Goal: Find specific page/section: Find specific page/section

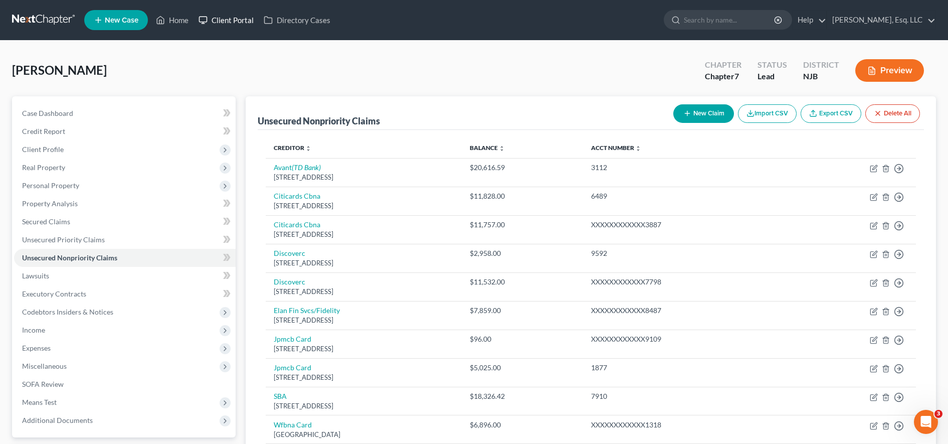
click at [240, 20] on link "Client Portal" at bounding box center [226, 20] width 65 height 18
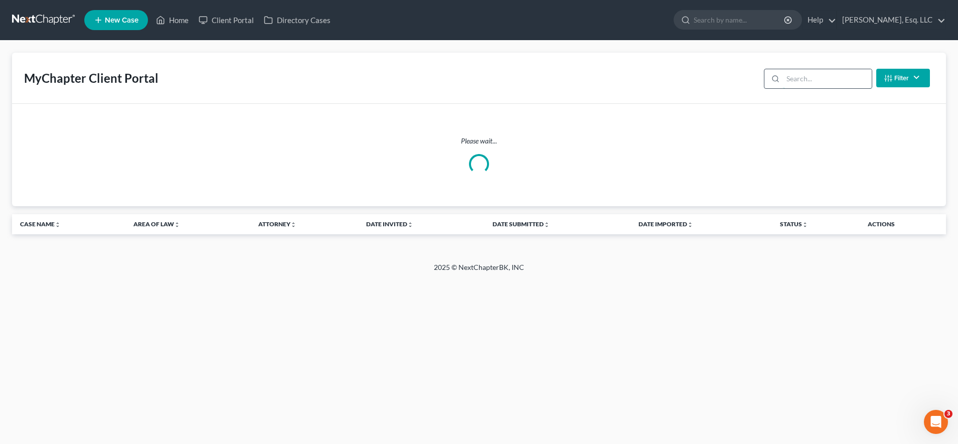
click at [814, 81] on input "search" at bounding box center [827, 78] width 89 height 19
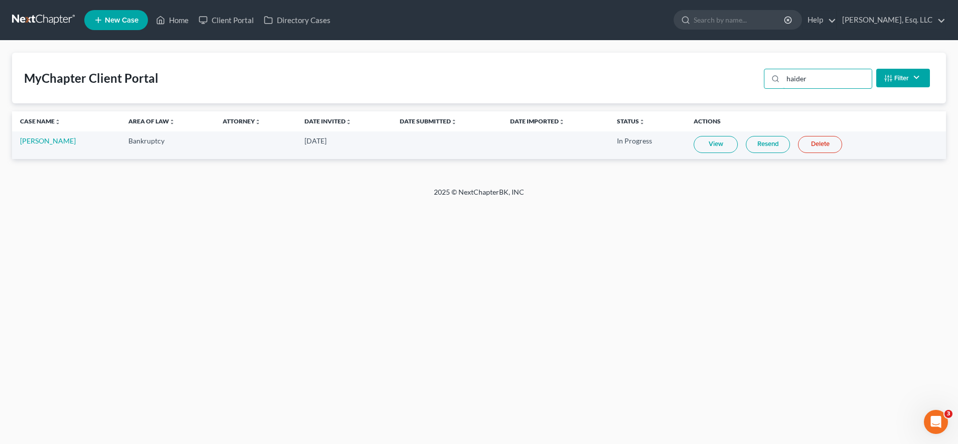
type input "haider"
click at [780, 149] on link "Resend" at bounding box center [767, 144] width 44 height 17
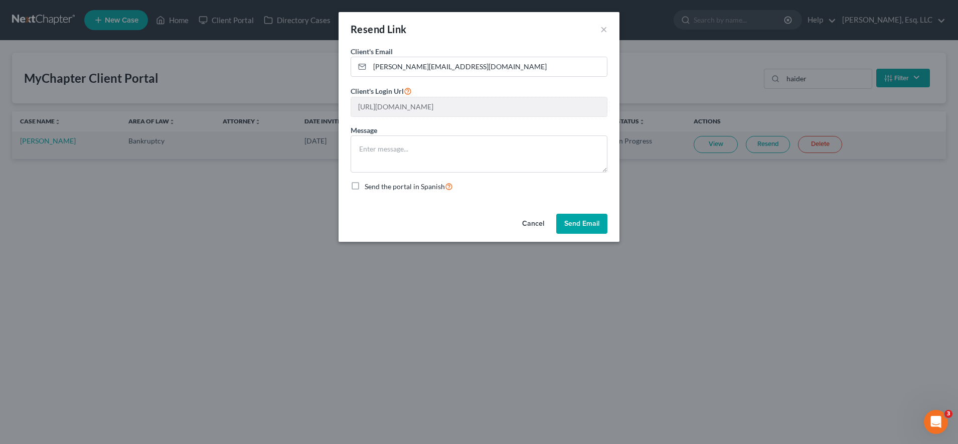
click at [589, 222] on button "Send Email" at bounding box center [581, 224] width 51 height 20
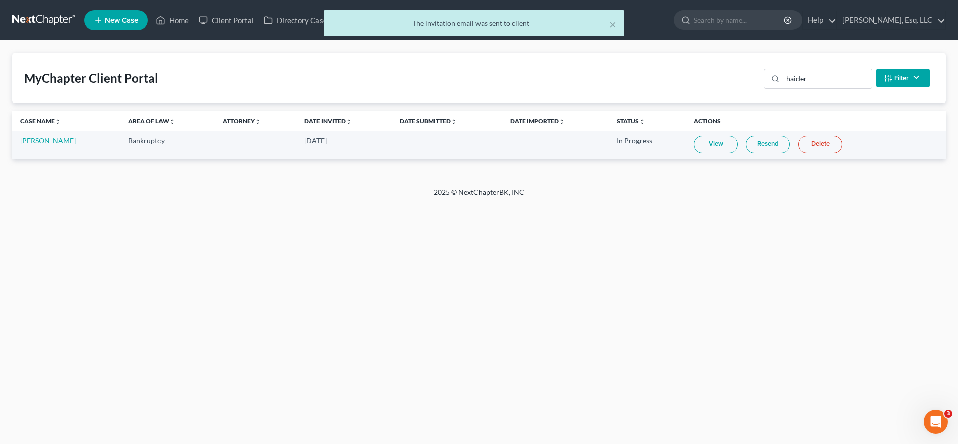
click at [767, 142] on link "Resend" at bounding box center [767, 144] width 44 height 17
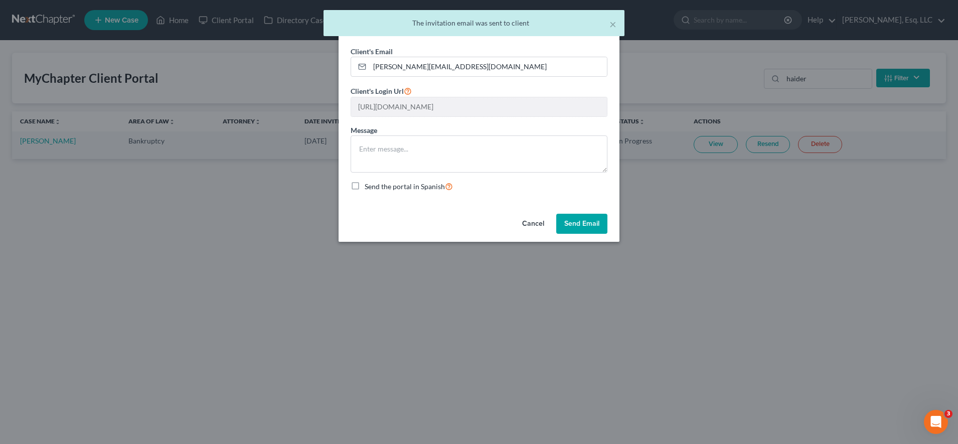
click at [565, 225] on button "Send Email" at bounding box center [581, 224] width 51 height 20
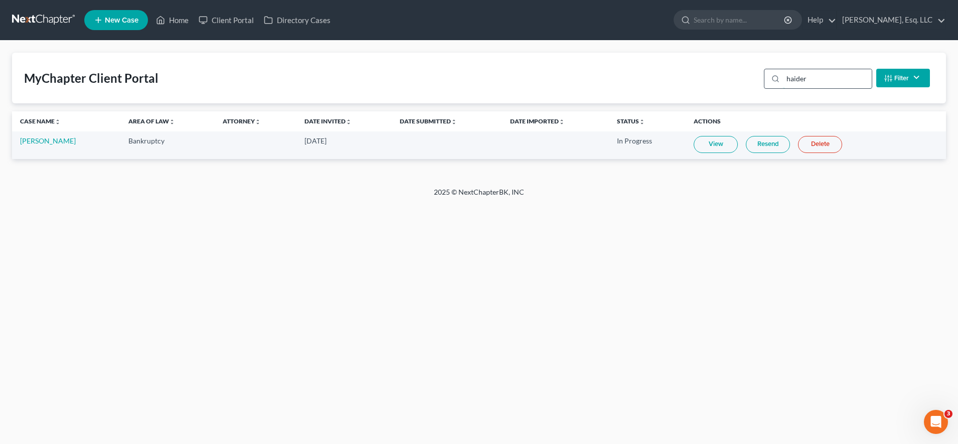
click at [820, 78] on input "haider" at bounding box center [827, 78] width 89 height 19
click at [735, 19] on input "search" at bounding box center [739, 20] width 92 height 19
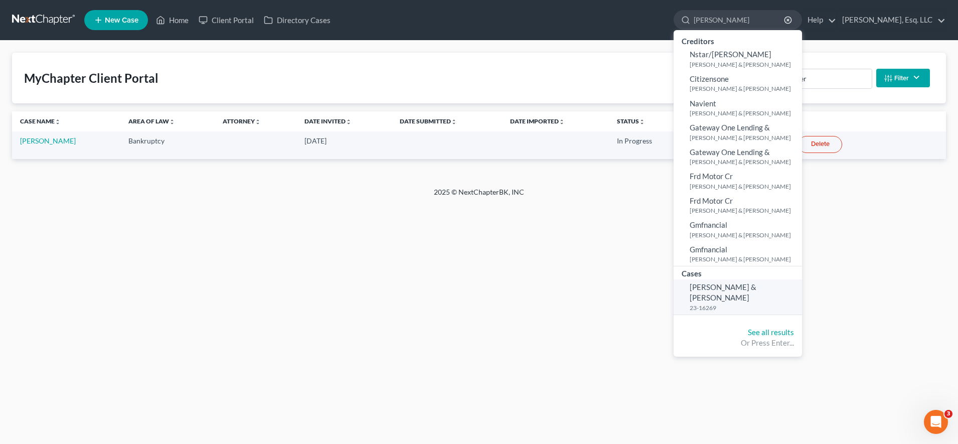
type input "[PERSON_NAME]"
click at [784, 296] on link "[PERSON_NAME] & [PERSON_NAME] 23-16269" at bounding box center [737, 296] width 128 height 35
select select "6"
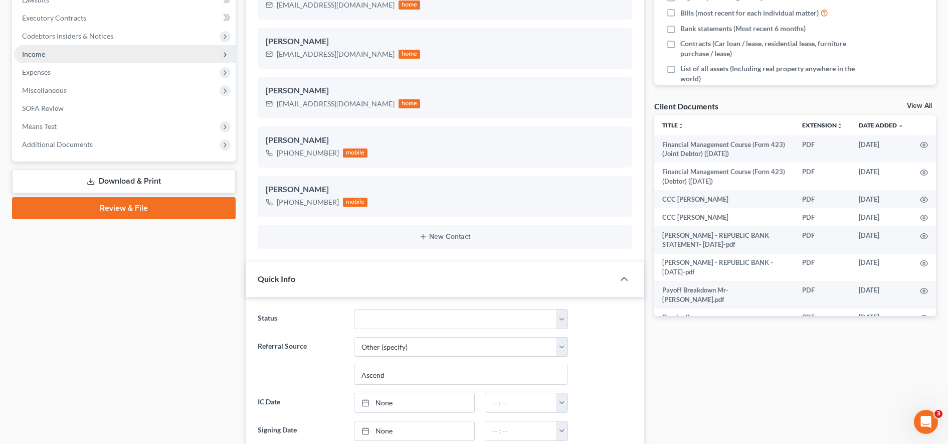
scroll to position [508, 0]
click at [74, 147] on span "Additional Documents" at bounding box center [57, 144] width 71 height 9
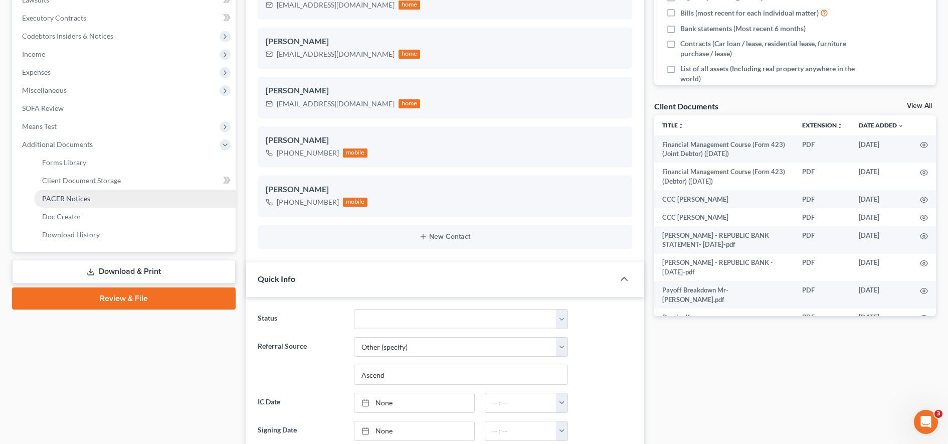
click at [73, 205] on link "PACER Notices" at bounding box center [135, 198] width 202 height 18
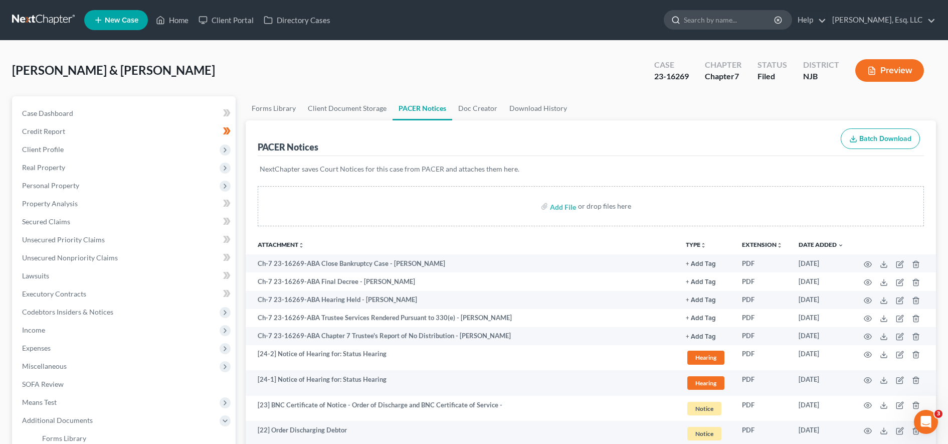
click at [771, 24] on input "search" at bounding box center [730, 20] width 92 height 19
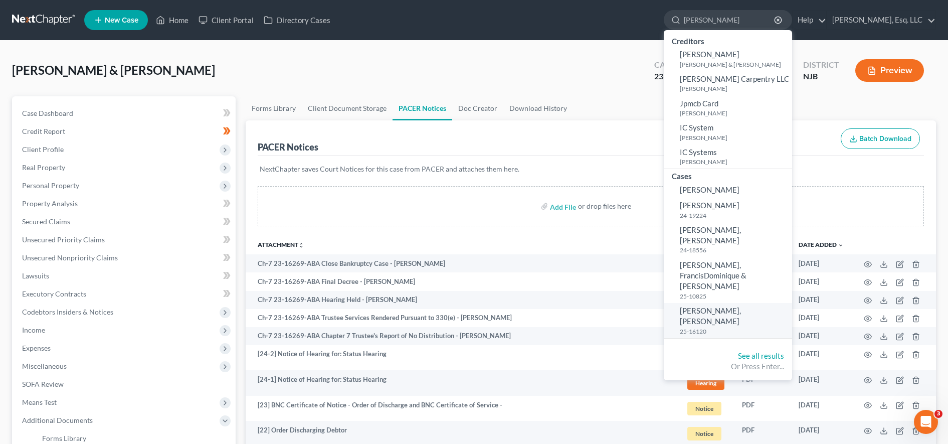
type input "[PERSON_NAME]"
click at [747, 327] on small "25-16120" at bounding box center [735, 331] width 110 height 9
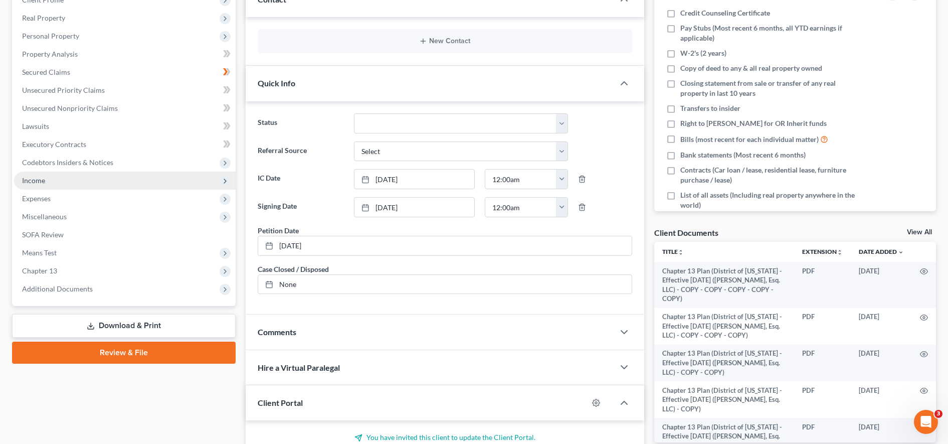
scroll to position [150, 0]
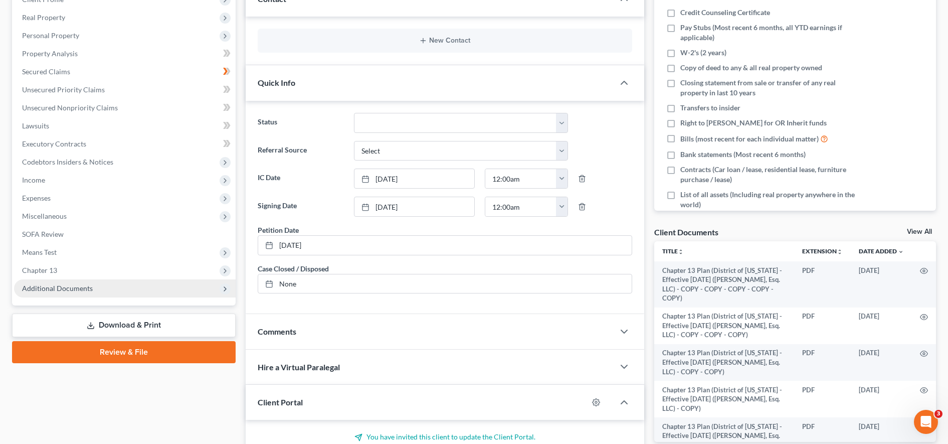
click at [102, 290] on span "Additional Documents" at bounding box center [125, 288] width 222 height 18
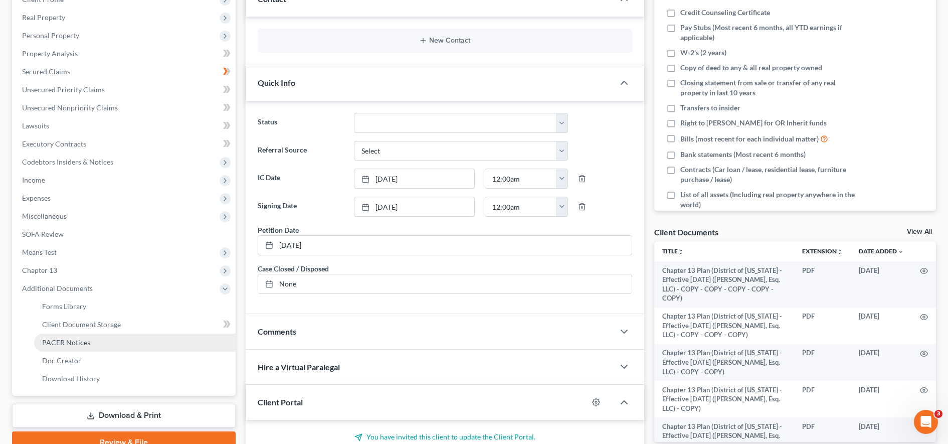
click at [86, 344] on span "PACER Notices" at bounding box center [66, 342] width 48 height 9
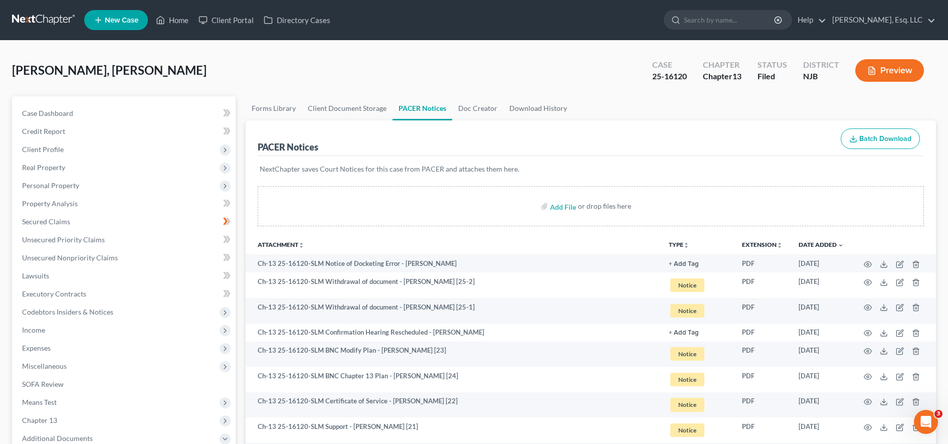
scroll to position [3, 0]
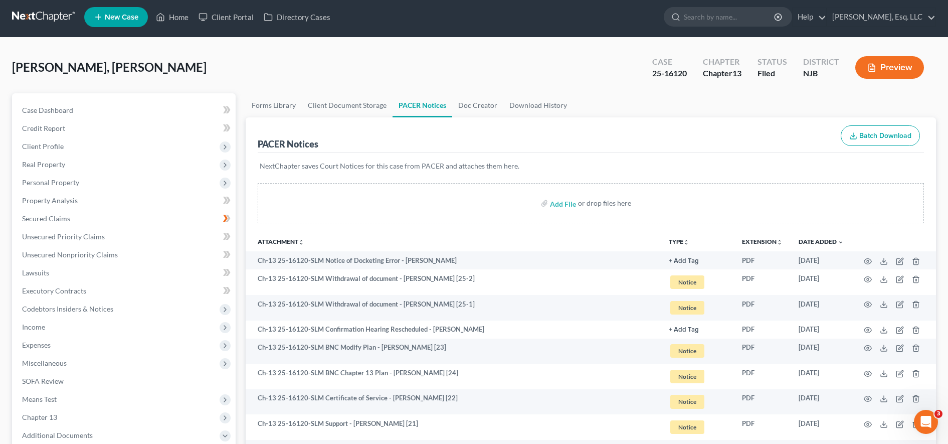
click at [298, 352] on td "Ch-13 25-16120-SLM BNC Modify Plan - [PERSON_NAME] [23]" at bounding box center [453, 351] width 415 height 26
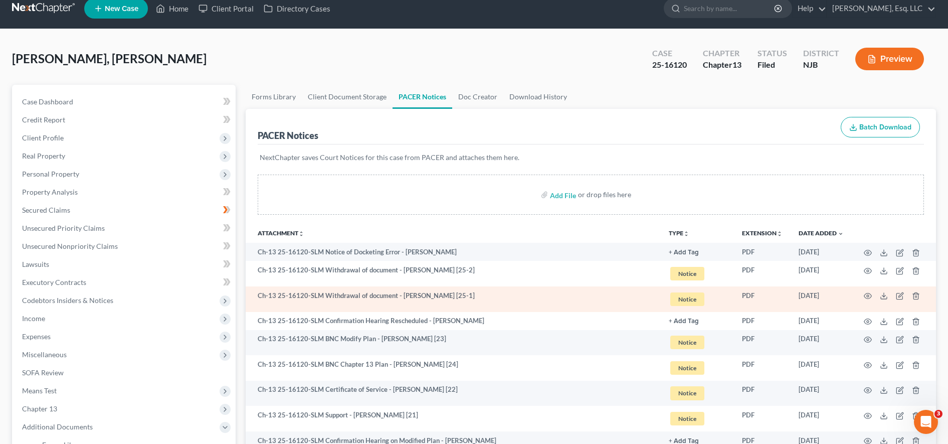
scroll to position [12, 0]
